Goal: Find specific page/section: Find specific page/section

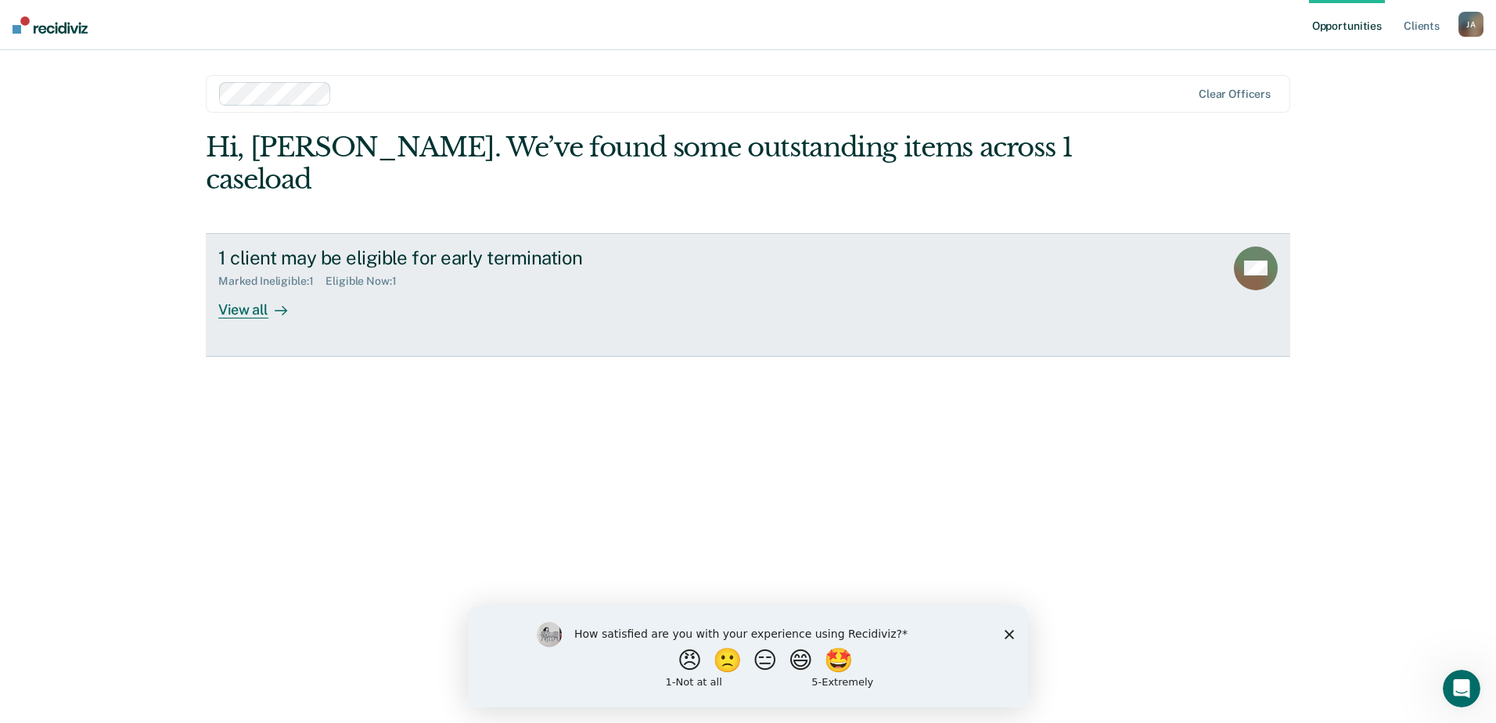
click at [241, 288] on div "View all" at bounding box center [262, 303] width 88 height 31
